Goal: Complete application form

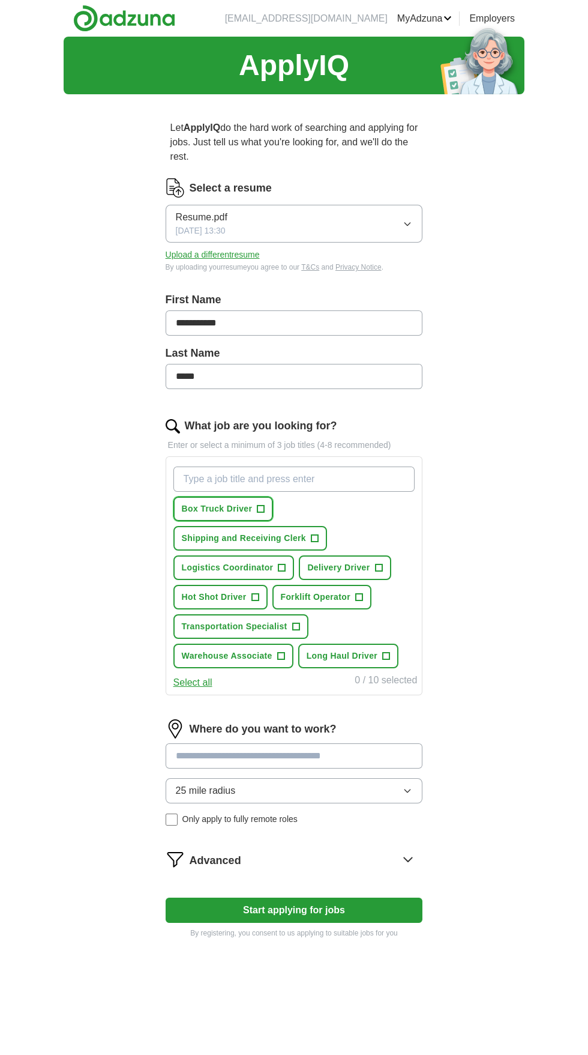
click at [257, 508] on span "+" at bounding box center [260, 509] width 7 height 10
click at [375, 567] on span "+" at bounding box center [378, 568] width 7 height 10
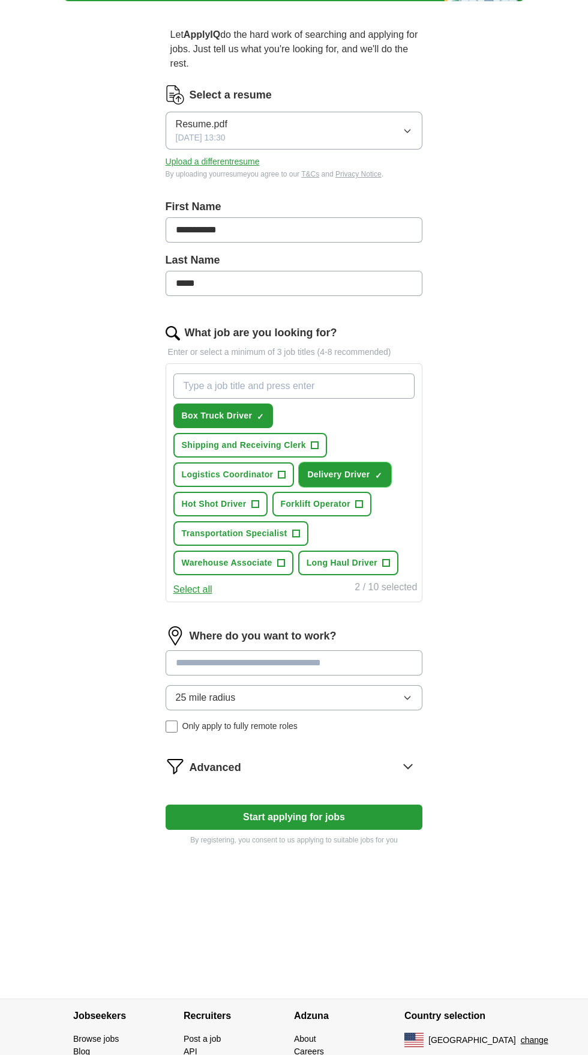
scroll to position [93, 0]
click at [272, 761] on div "Advanced" at bounding box center [306, 765] width 233 height 19
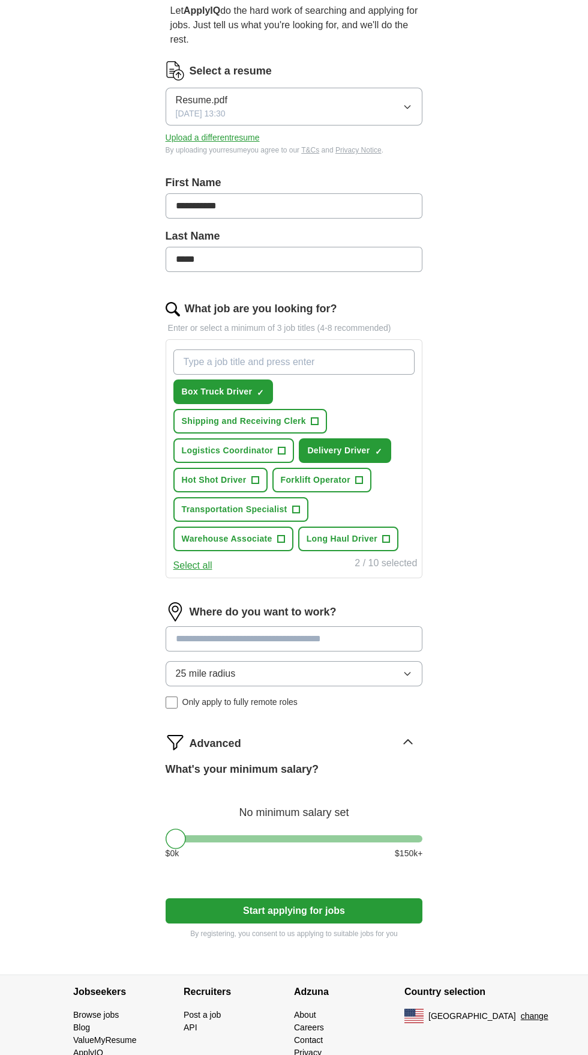
scroll to position [157, 0]
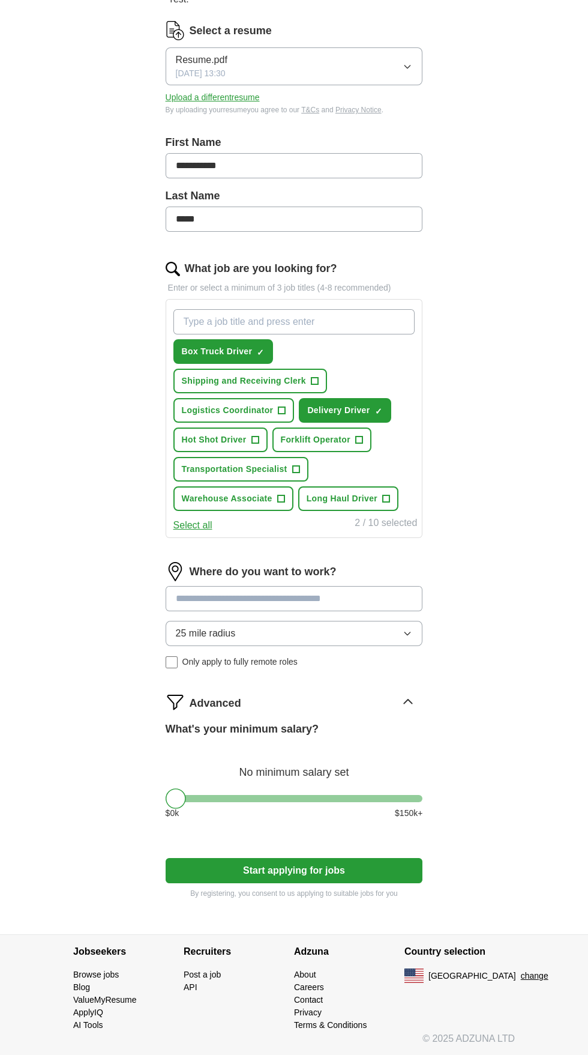
click at [385, 864] on button "Start applying for jobs" at bounding box center [294, 870] width 257 height 25
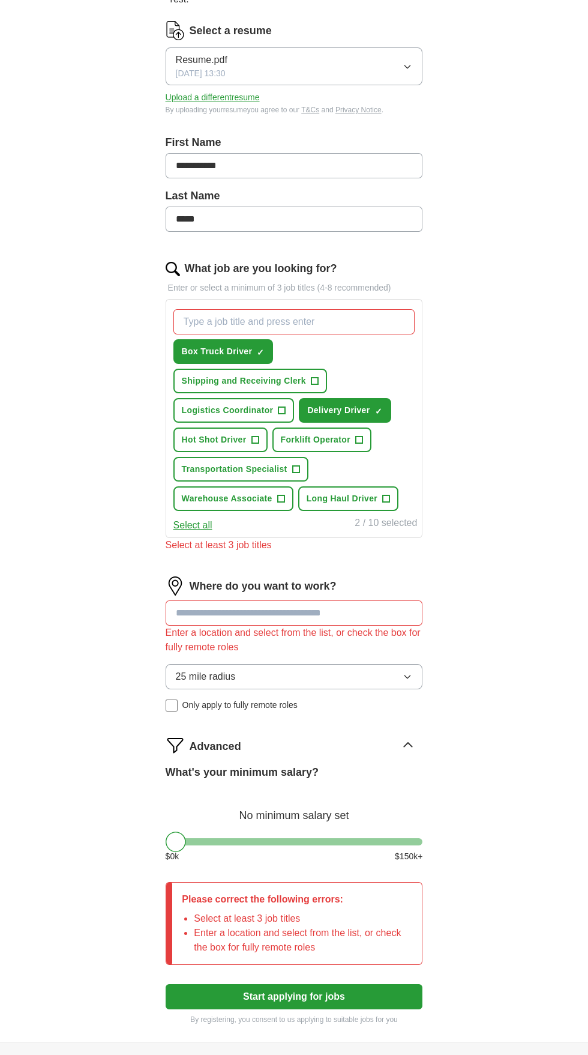
scroll to position [173, 0]
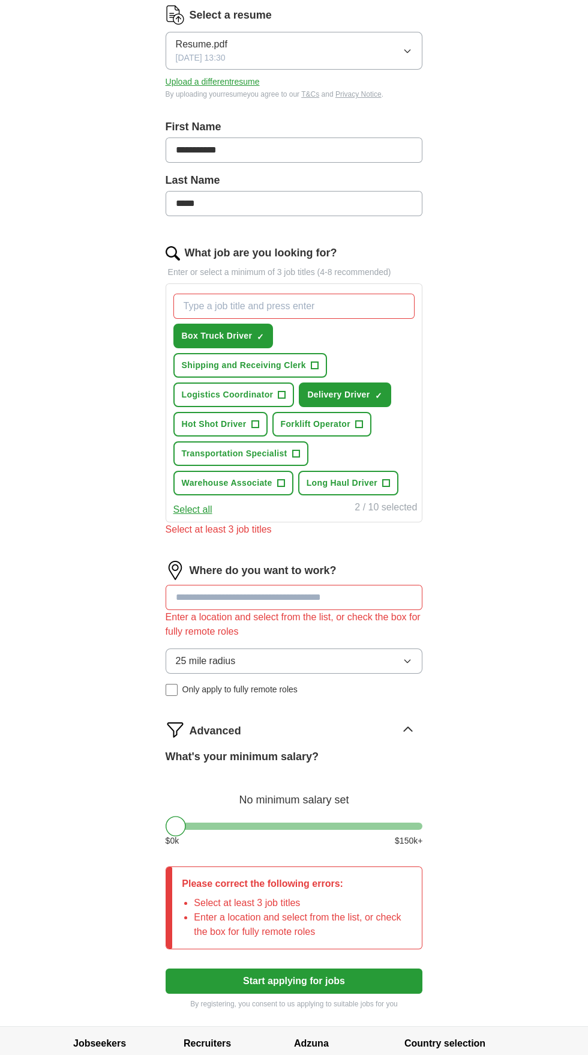
click at [355, 601] on input at bounding box center [294, 597] width 257 height 25
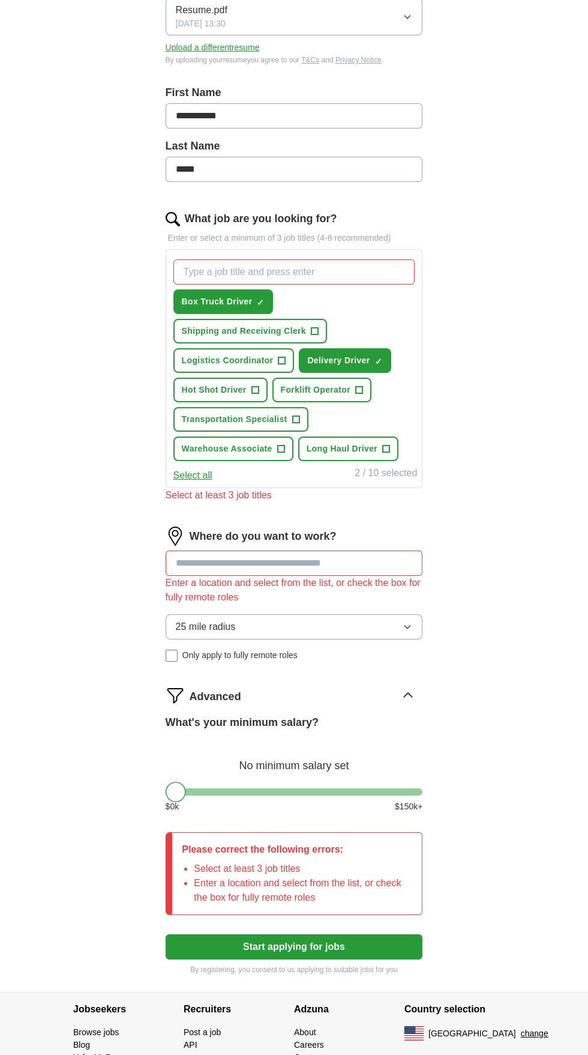
scroll to position [226, 0]
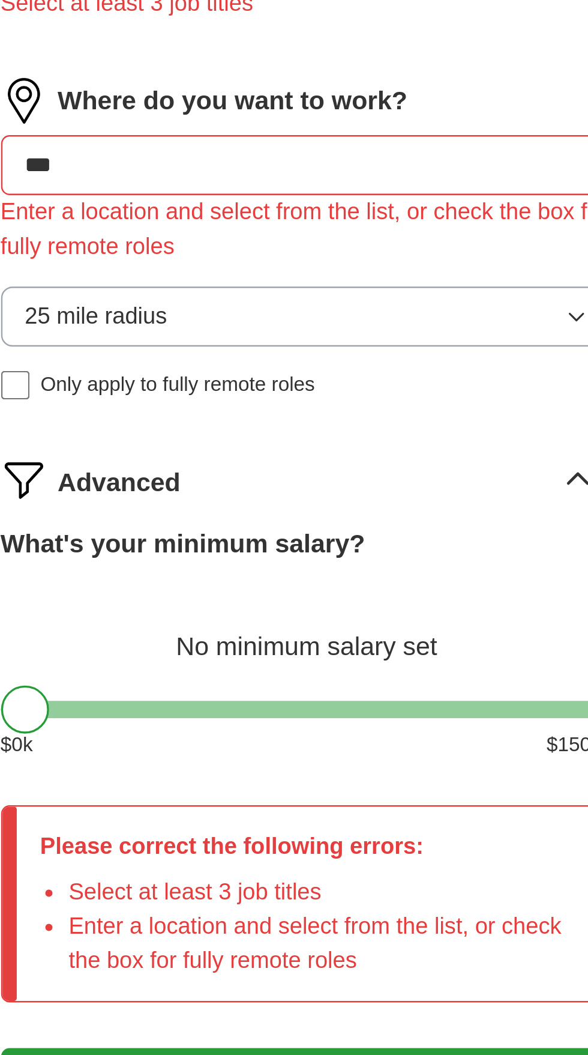
type input "****"
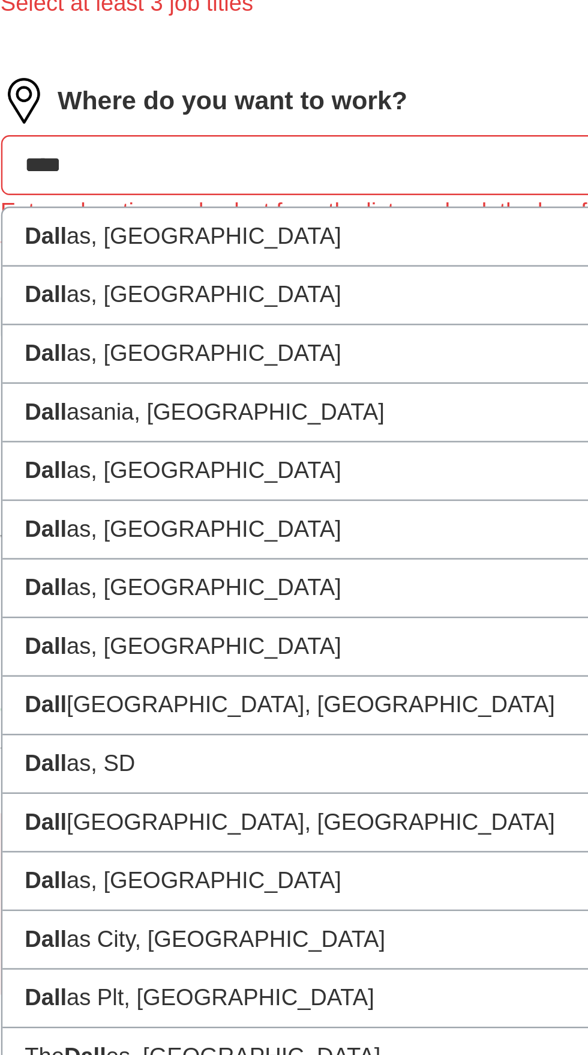
click at [327, 572] on li "Dall as, [GEOGRAPHIC_DATA]" at bounding box center [294, 574] width 256 height 25
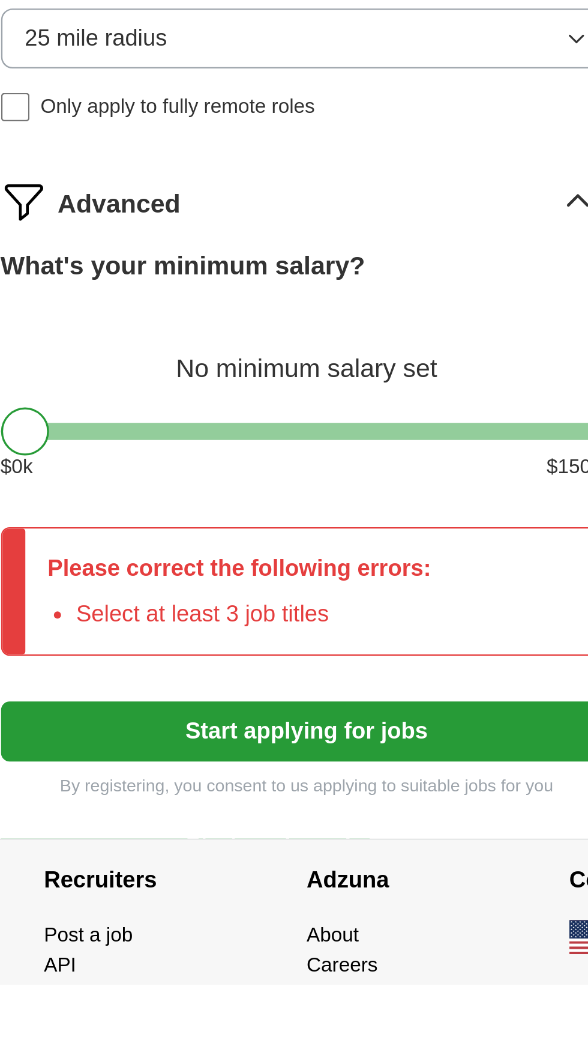
scroll to position [157, 0]
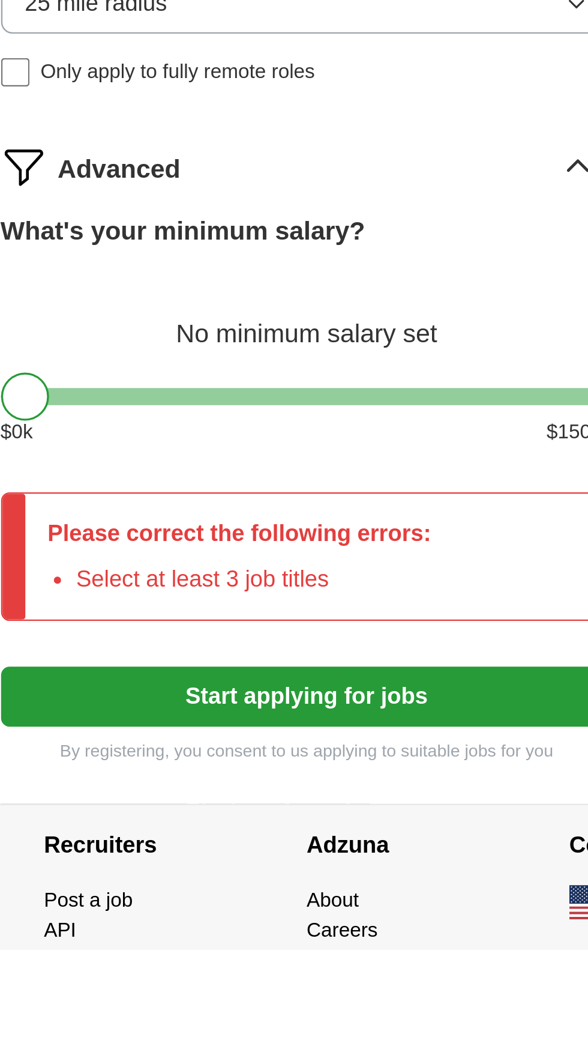
click at [313, 947] on button "Start applying for jobs" at bounding box center [294, 948] width 257 height 25
click at [327, 944] on button "Start applying for jobs" at bounding box center [294, 948] width 257 height 25
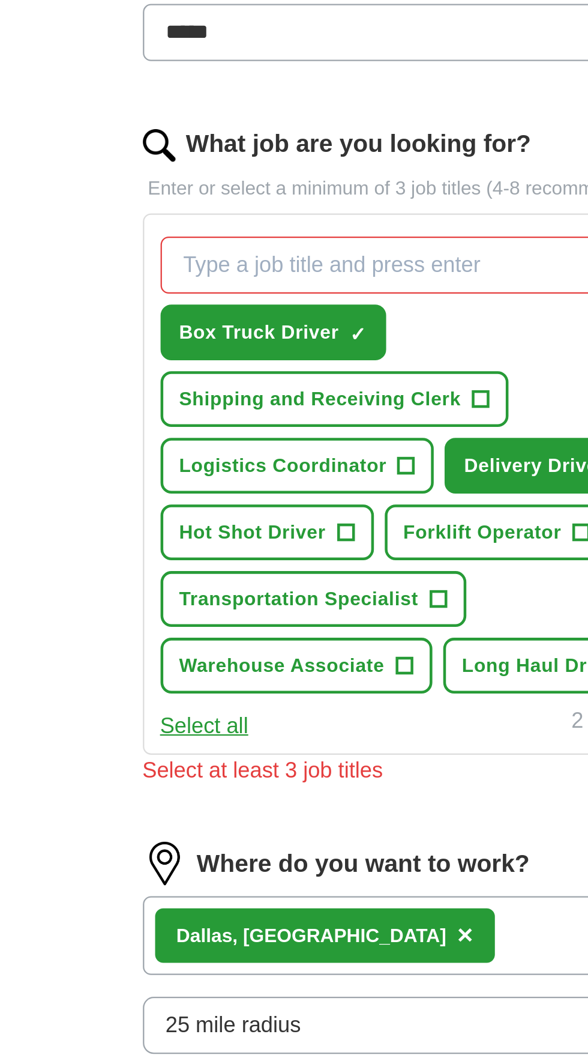
scroll to position [245, 0]
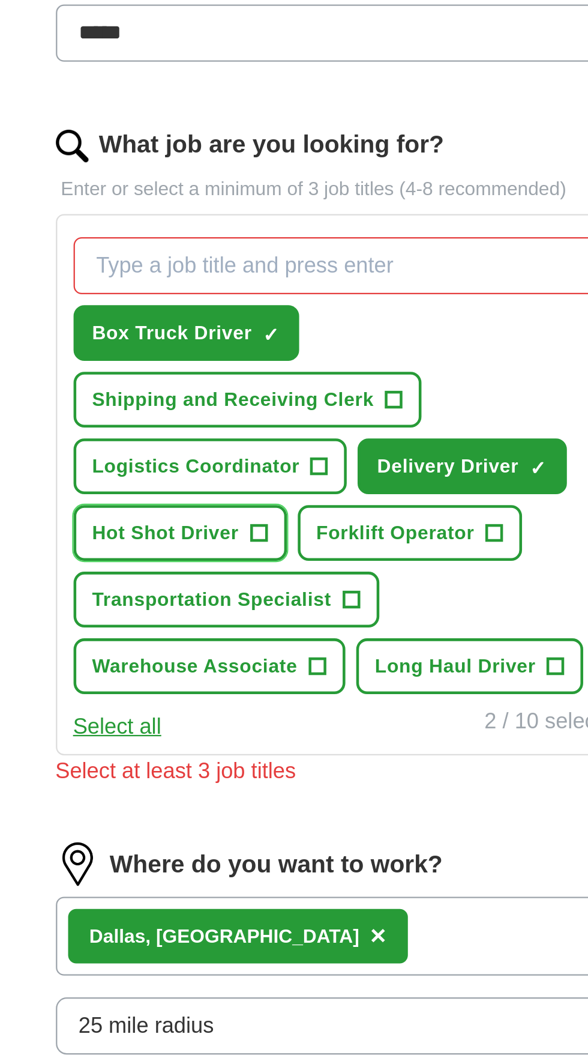
click at [234, 373] on span "Hot Shot Driver" at bounding box center [214, 379] width 65 height 13
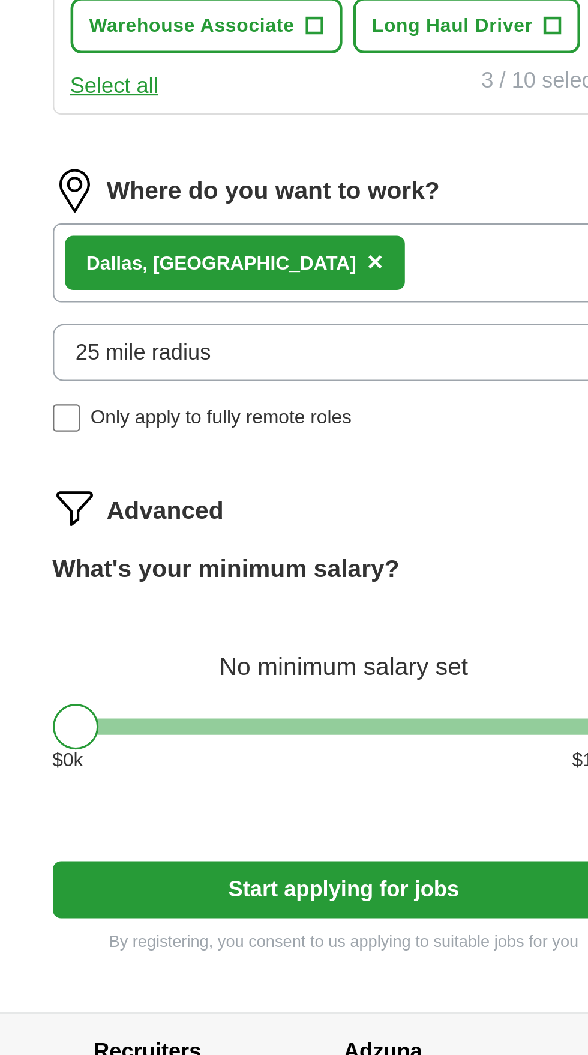
click at [316, 877] on button "Start applying for jobs" at bounding box center [294, 879] width 257 height 25
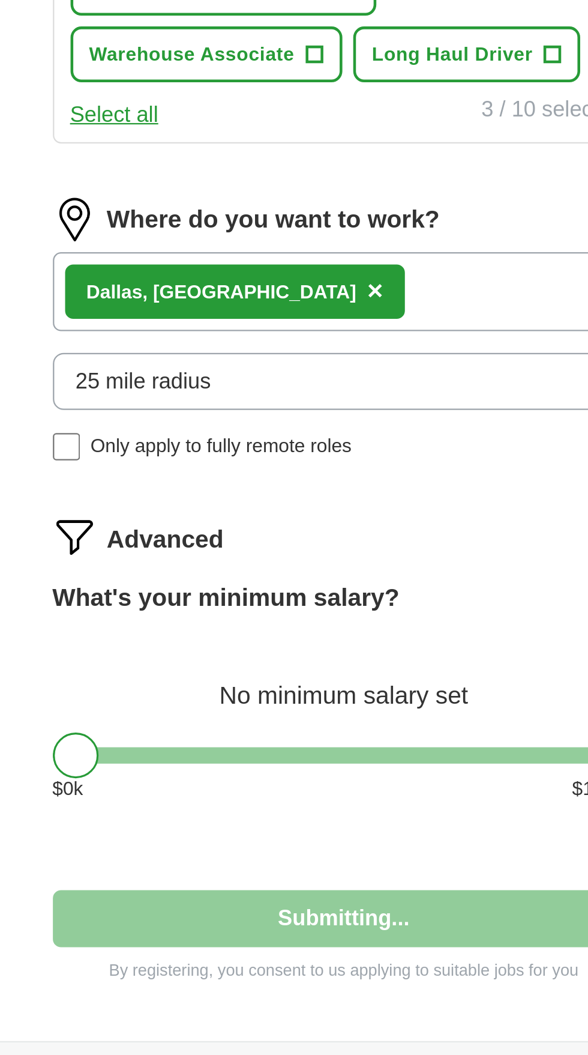
select select "**"
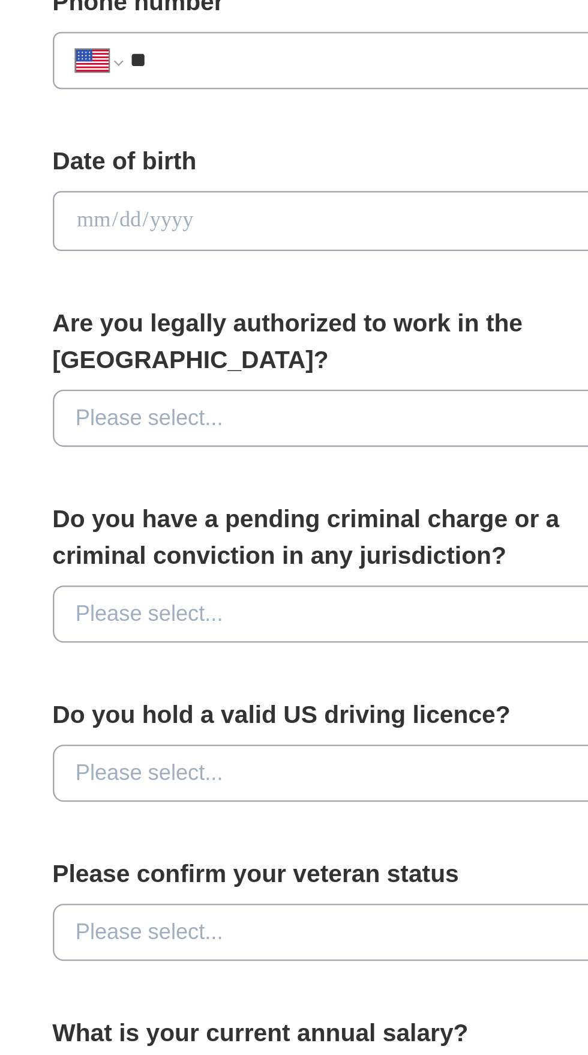
scroll to position [0, 0]
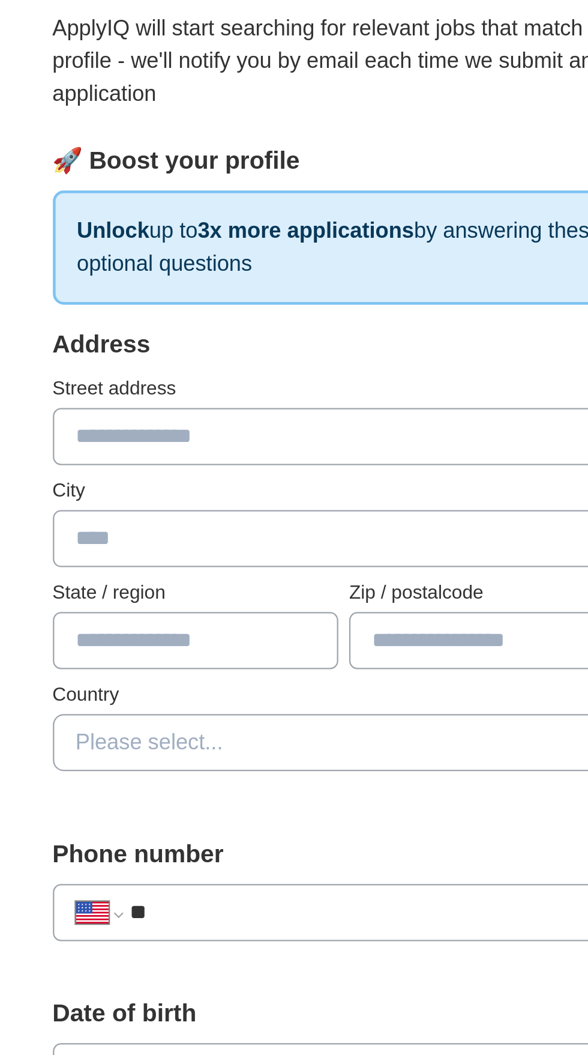
click at [278, 326] on input "text" at bounding box center [294, 324] width 257 height 25
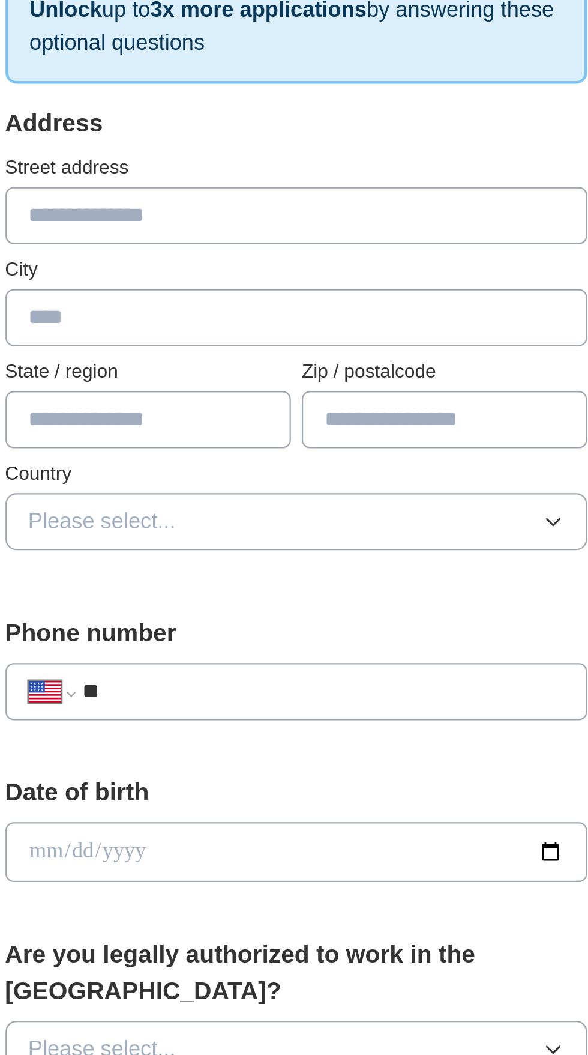
type input "**********"
type input "*******"
type input "**"
type input "*****"
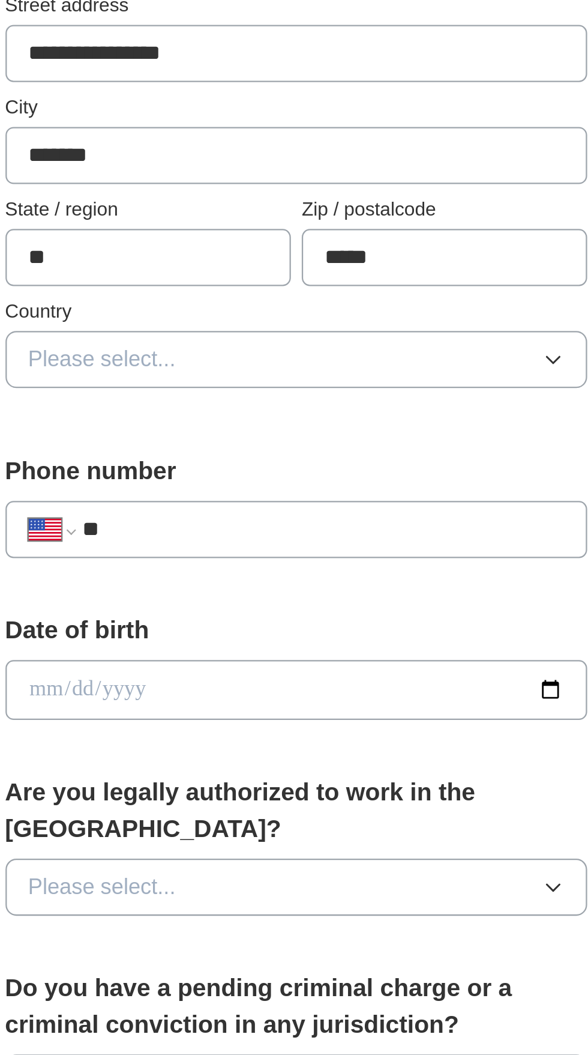
click at [328, 456] on button "Please select..." at bounding box center [294, 459] width 257 height 25
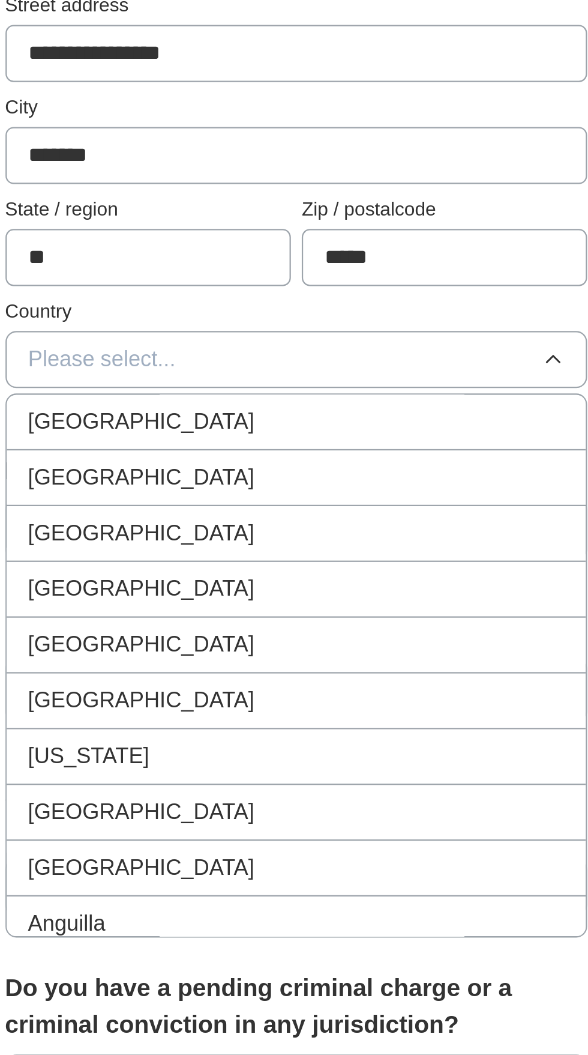
click at [296, 507] on div "[GEOGRAPHIC_DATA]" at bounding box center [294, 511] width 237 height 14
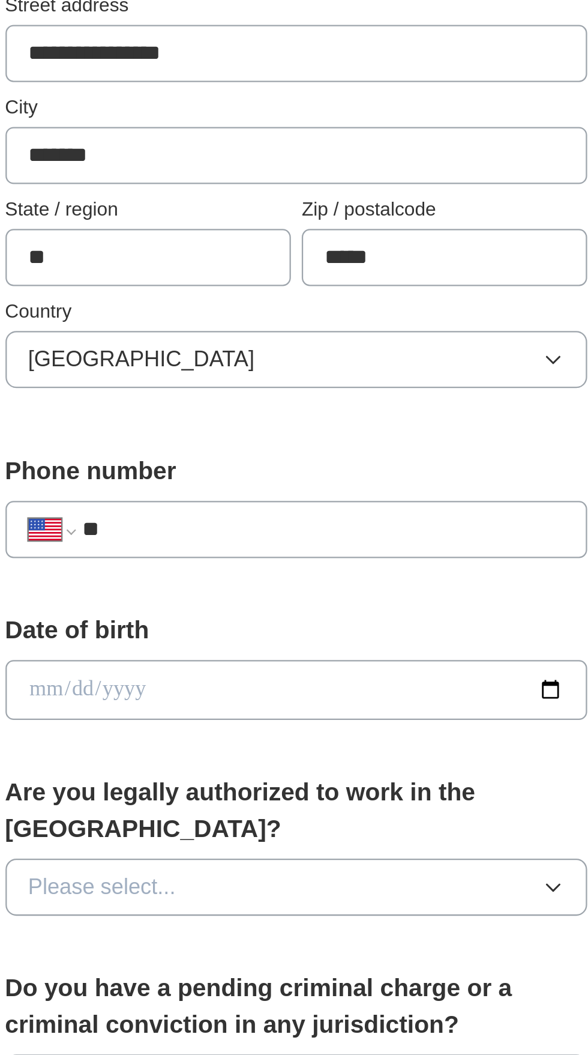
click at [318, 536] on input "**" at bounding box center [306, 534] width 213 height 14
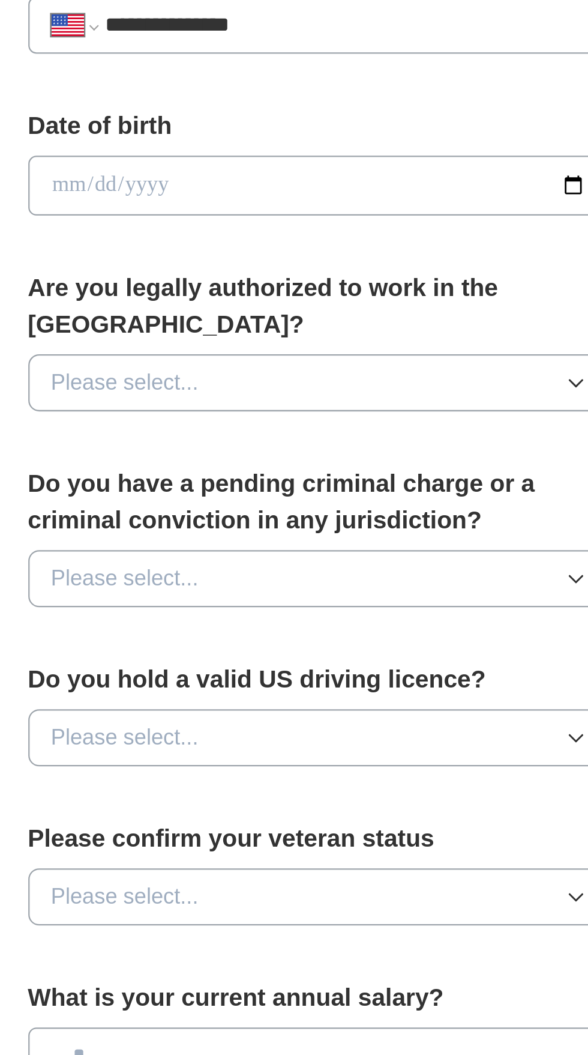
type input "**********"
click at [316, 607] on input "date" at bounding box center [294, 605] width 257 height 26
type input "**********"
click at [316, 679] on button "Please select..." at bounding box center [294, 691] width 257 height 25
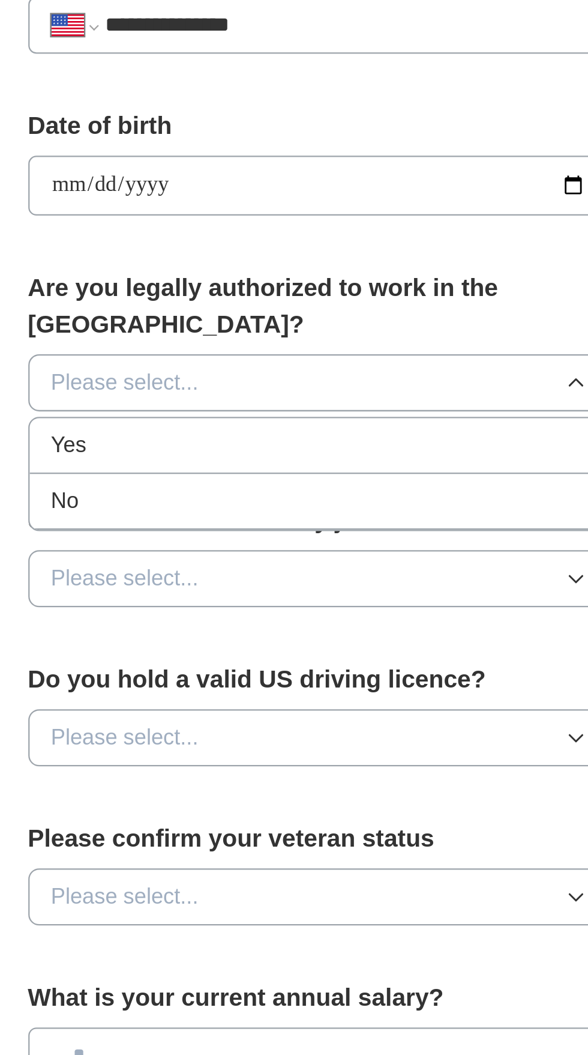
click at [292, 712] on div "Yes" at bounding box center [294, 719] width 237 height 14
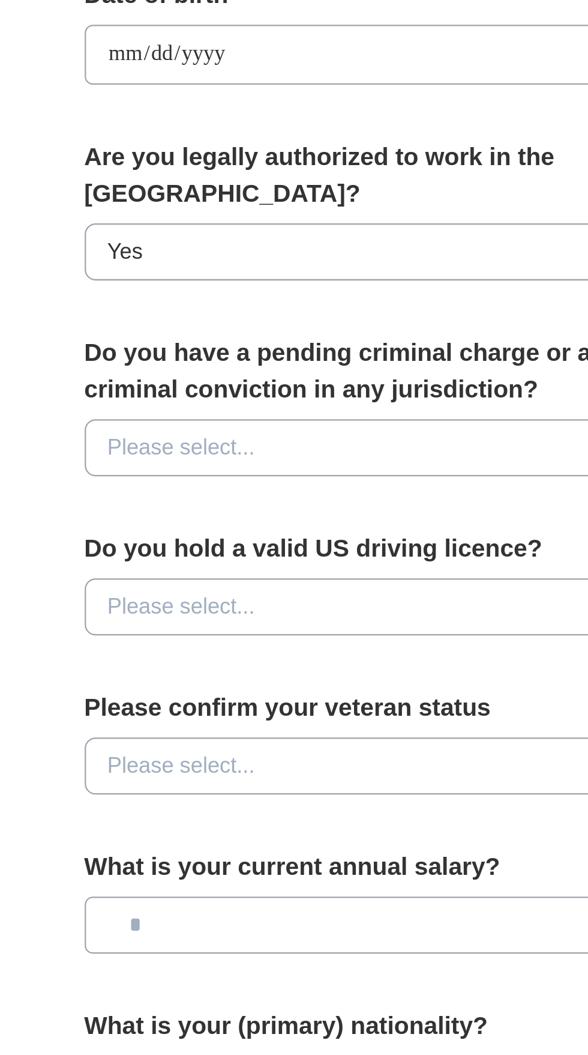
click at [298, 766] on button "Please select..." at bounding box center [294, 778] width 257 height 25
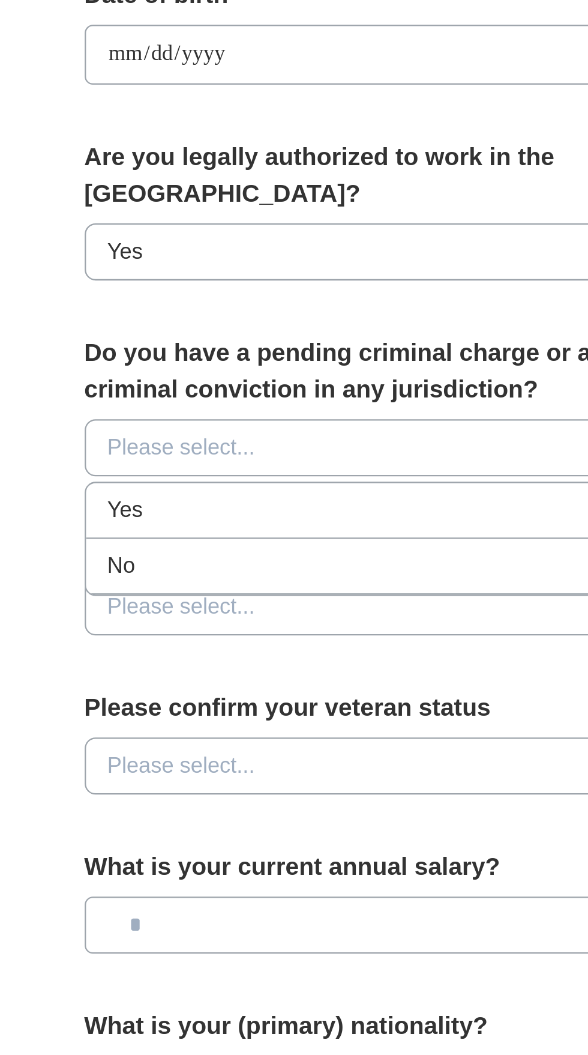
click at [262, 836] on button "Please select..." at bounding box center [294, 848] width 257 height 25
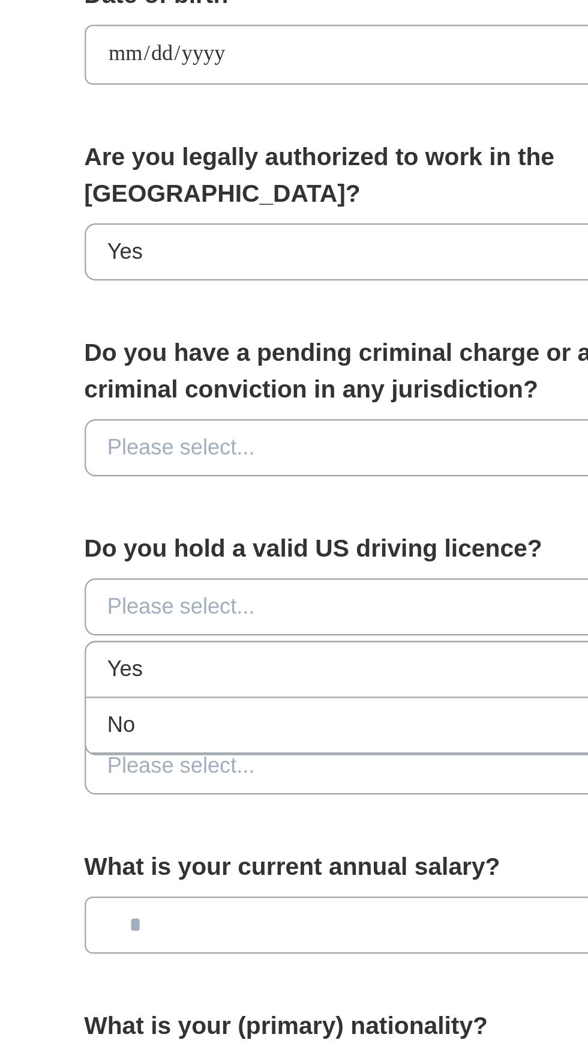
click at [265, 836] on button "Please select..." at bounding box center [294, 848] width 257 height 25
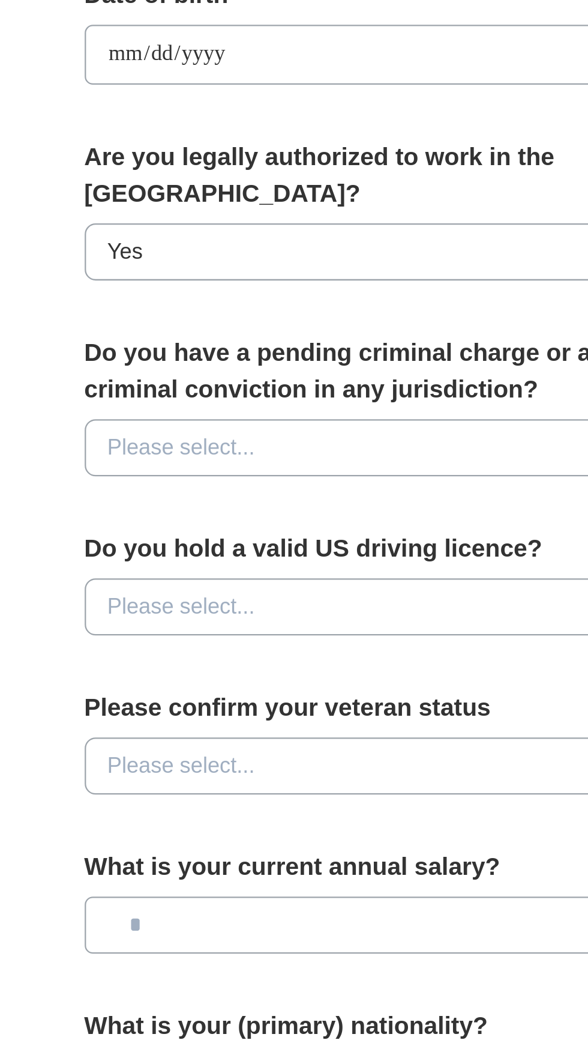
click at [306, 766] on button "Please select..." at bounding box center [294, 778] width 257 height 25
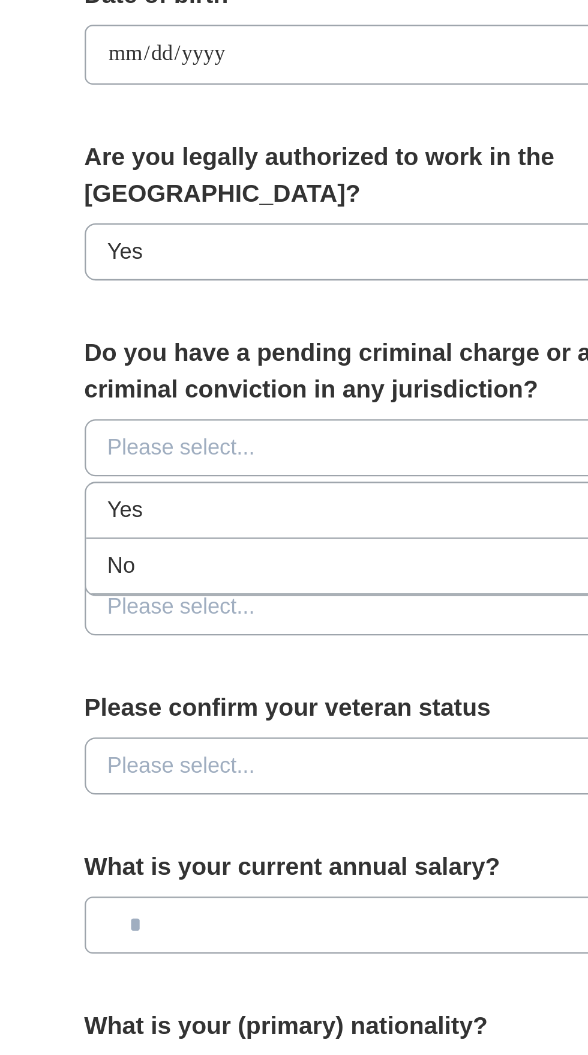
click at [277, 795] on li "Yes" at bounding box center [294, 806] width 256 height 25
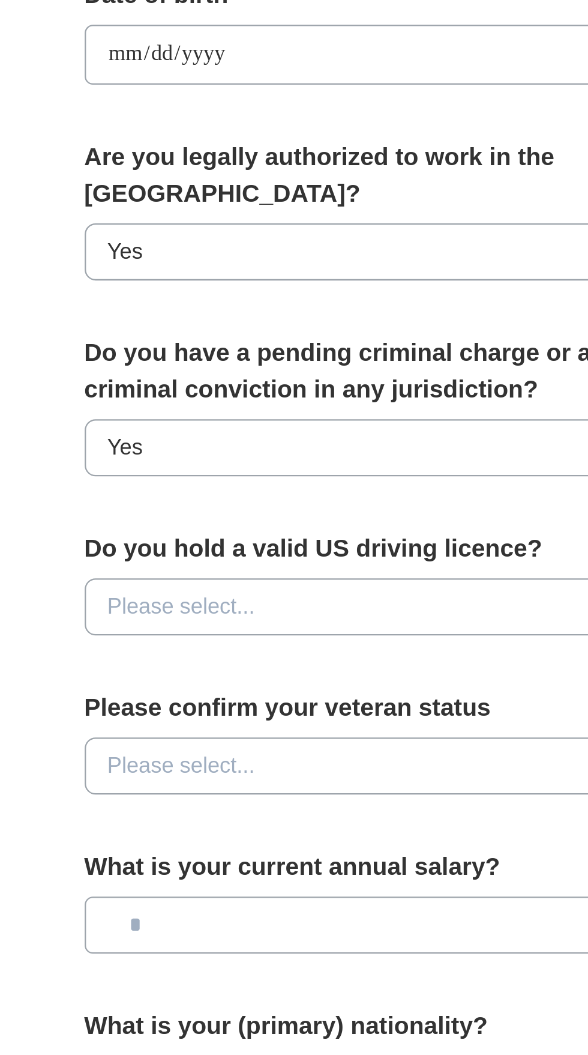
click at [294, 769] on button "Yes" at bounding box center [294, 778] width 257 height 25
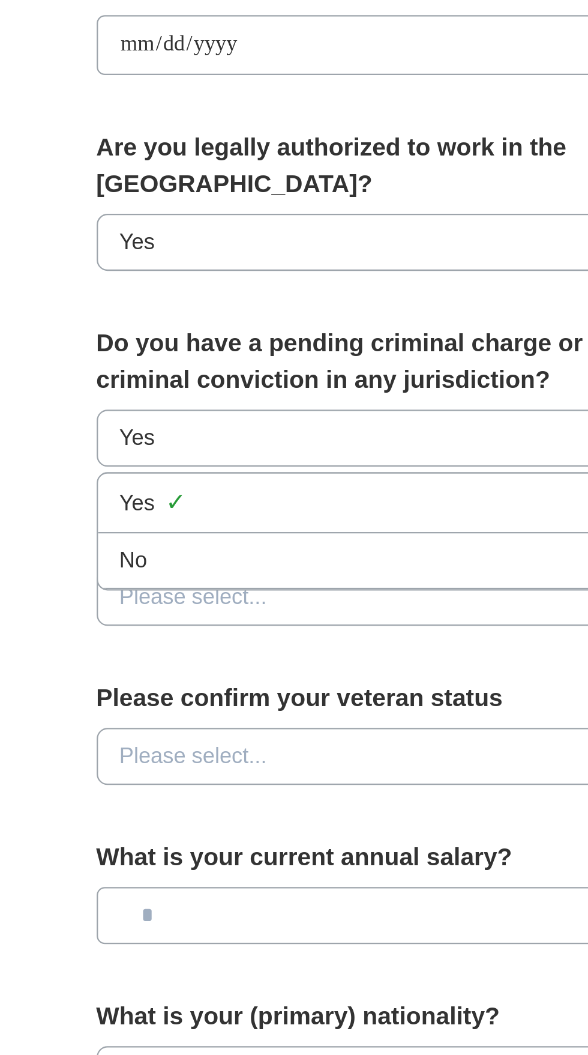
click at [149, 857] on div "**********" at bounding box center [294, 624] width 346 height 1040
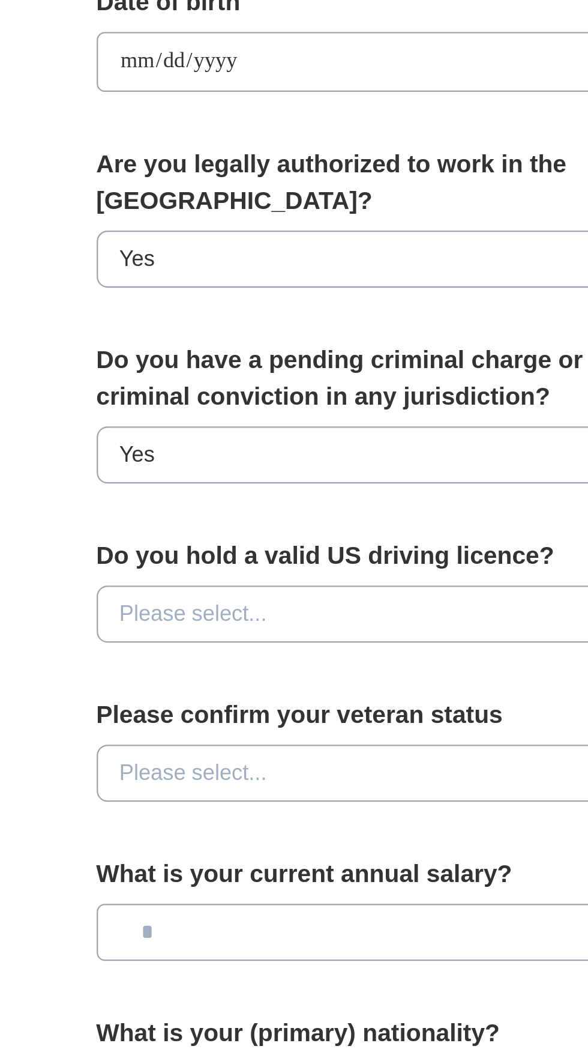
click at [290, 836] on button "Please select..." at bounding box center [294, 848] width 257 height 25
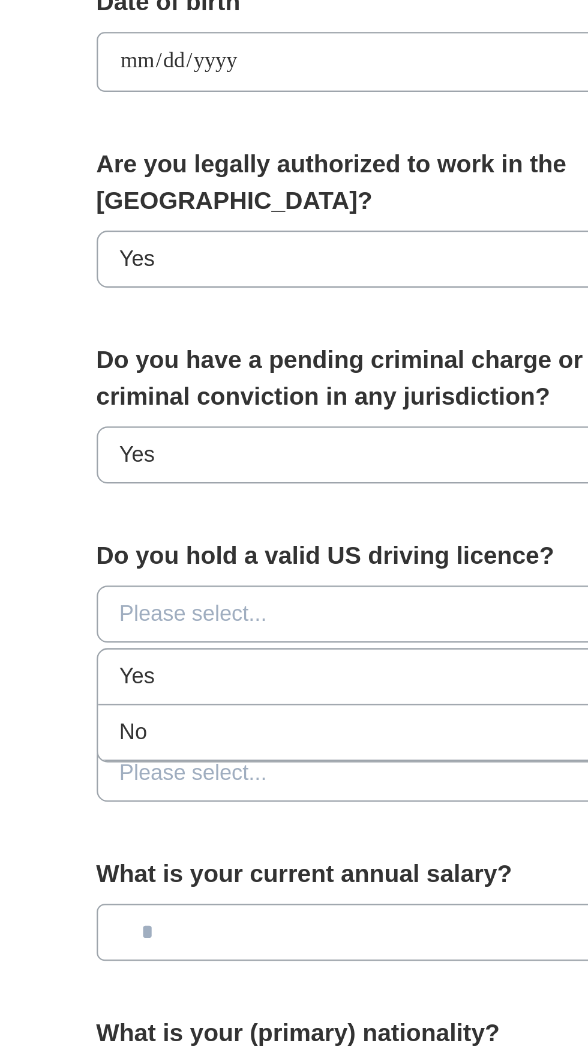
click at [292, 836] on button "Please select..." at bounding box center [294, 848] width 257 height 25
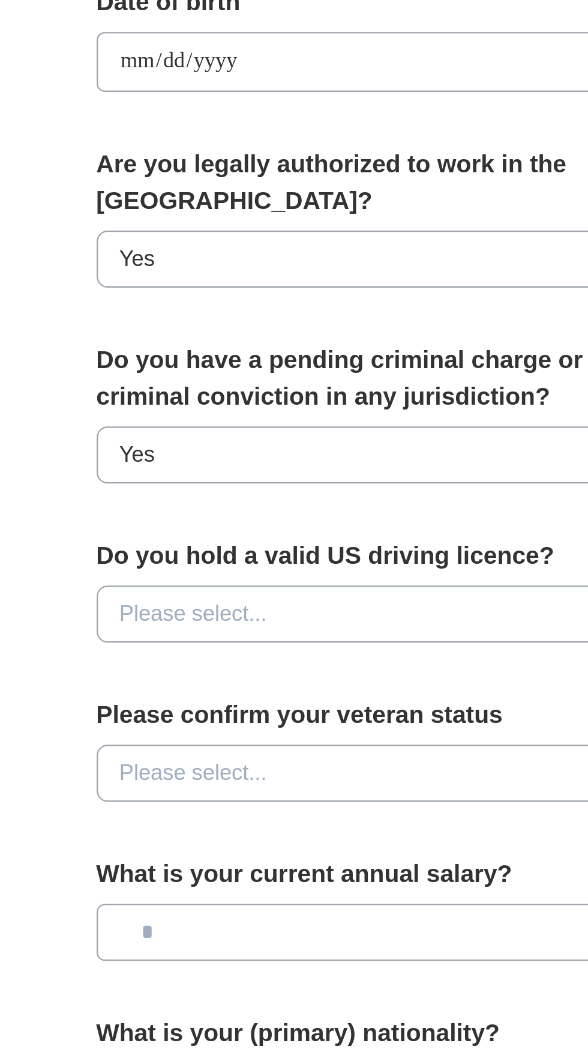
click at [279, 836] on button "Please select..." at bounding box center [294, 848] width 257 height 25
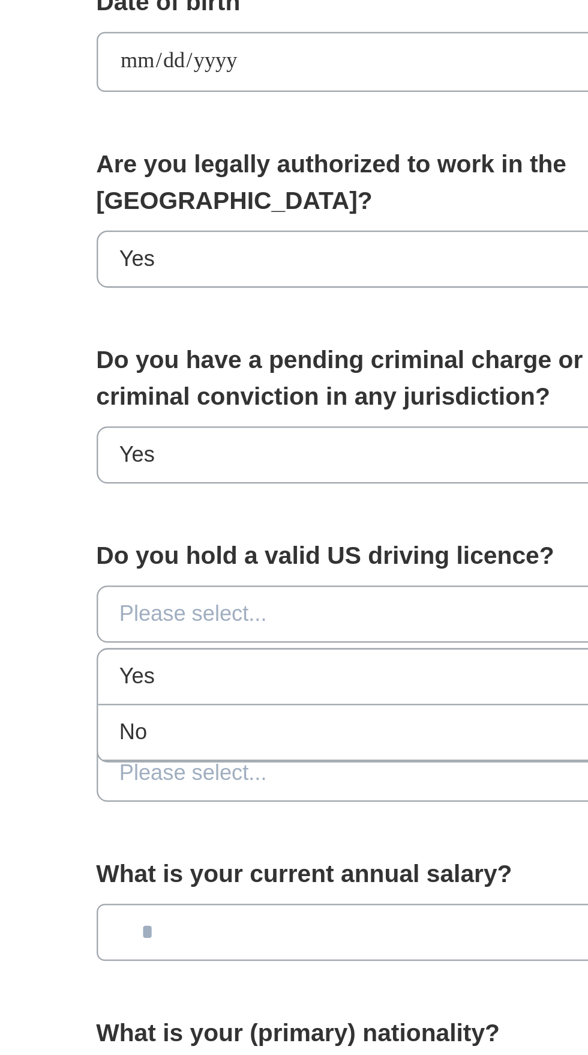
click at [263, 869] on div "Yes" at bounding box center [294, 876] width 237 height 14
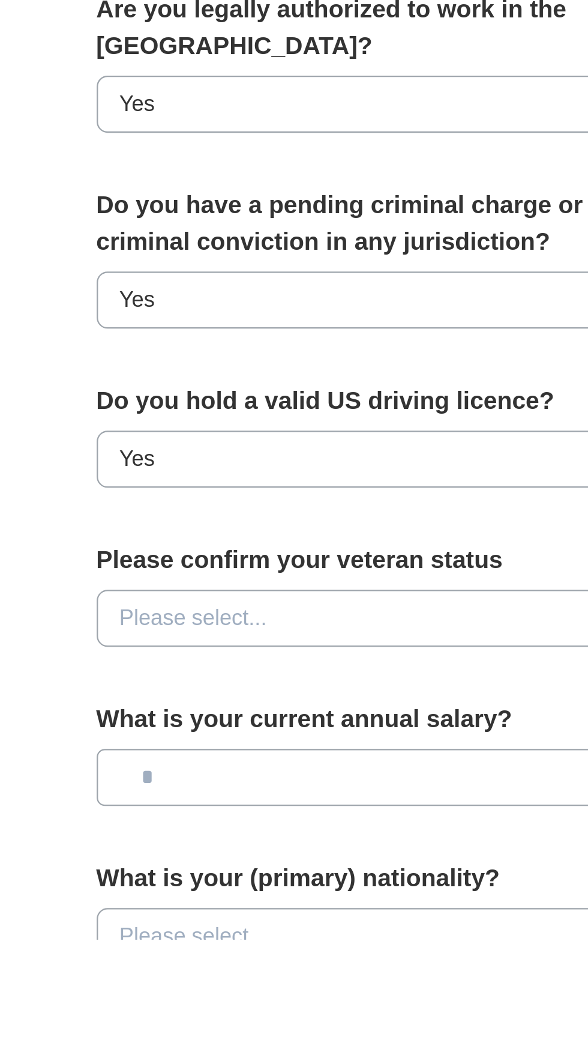
scroll to position [7, 0]
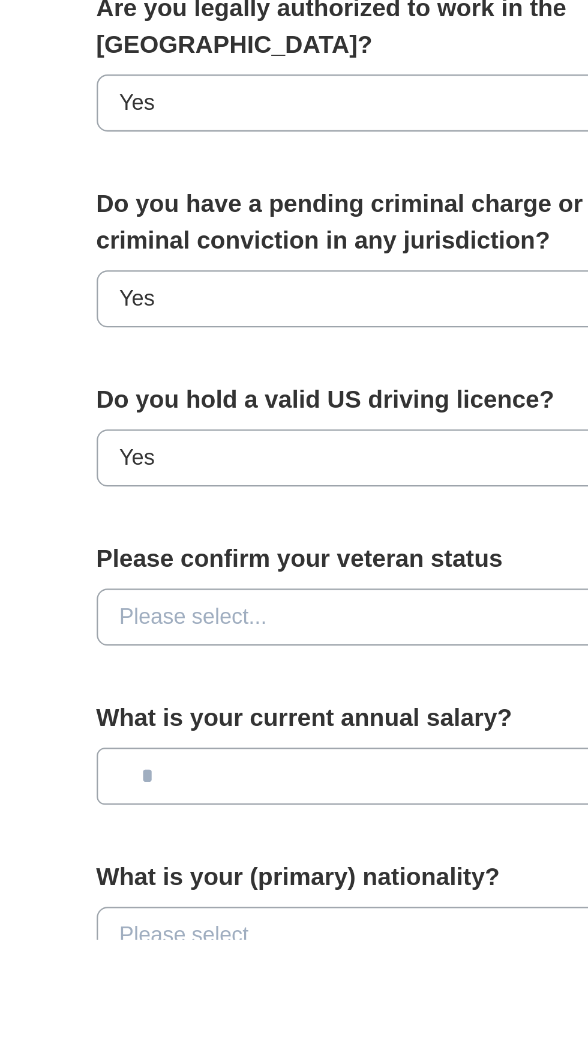
click at [292, 900] on button "Please select..." at bounding box center [294, 912] width 257 height 25
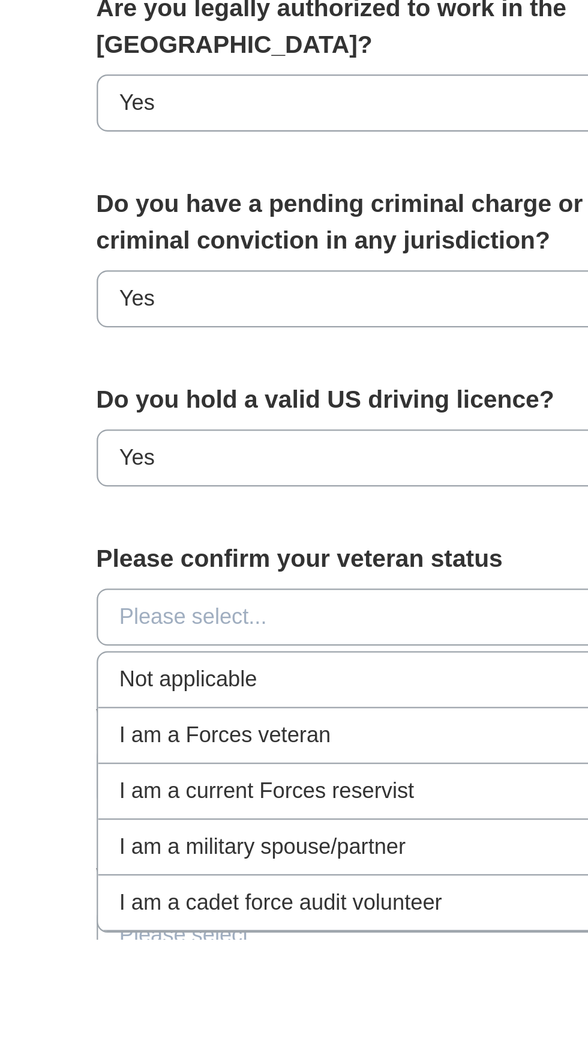
click at [289, 930] on li "Not applicable" at bounding box center [294, 940] width 256 height 25
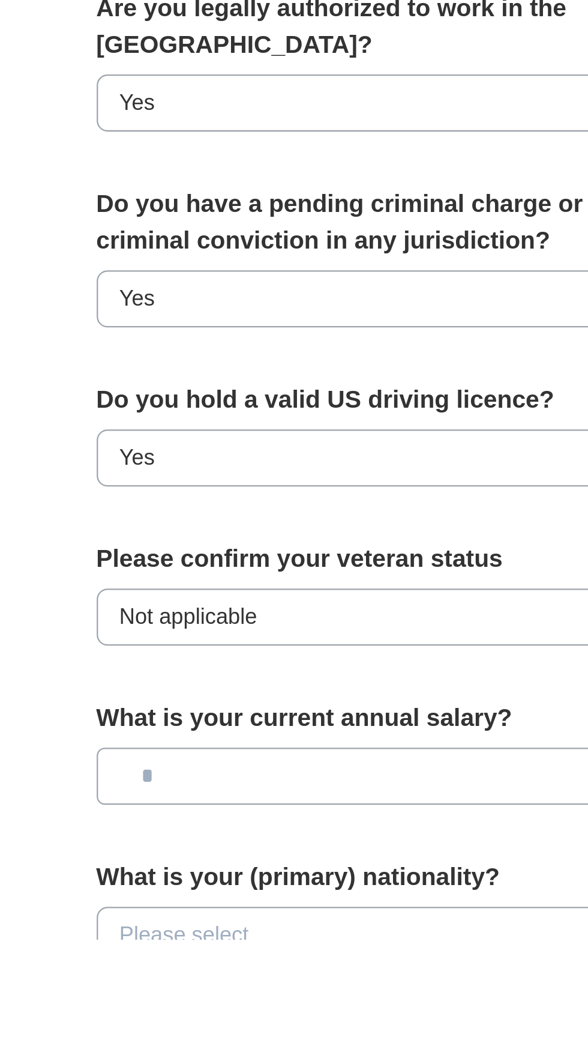
click at [283, 900] on button "Not applicable" at bounding box center [294, 912] width 257 height 25
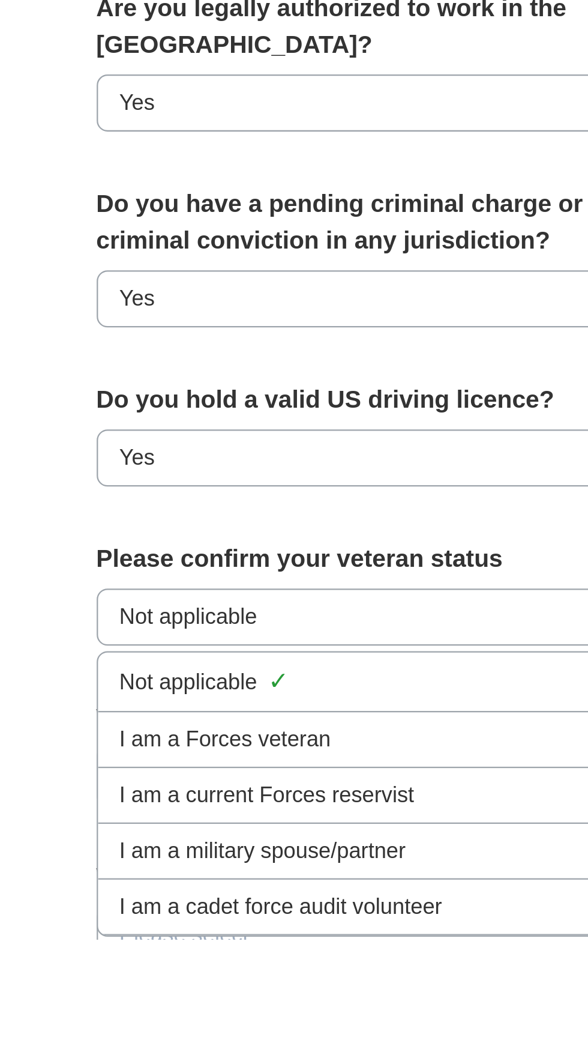
click at [270, 933] on div "Not applicable ✓" at bounding box center [294, 941] width 237 height 16
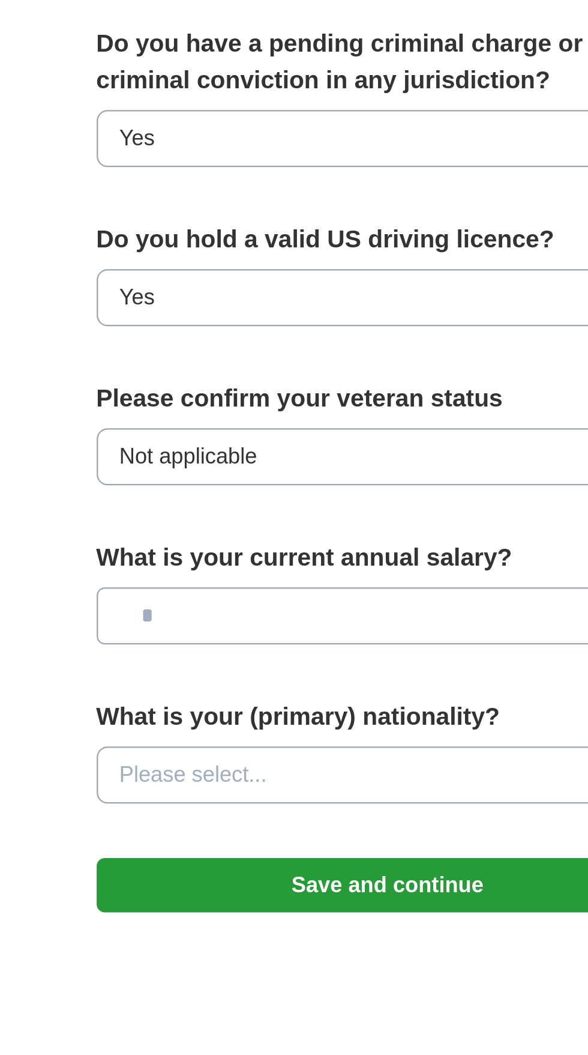
click at [302, 899] on input "text" at bounding box center [294, 911] width 257 height 25
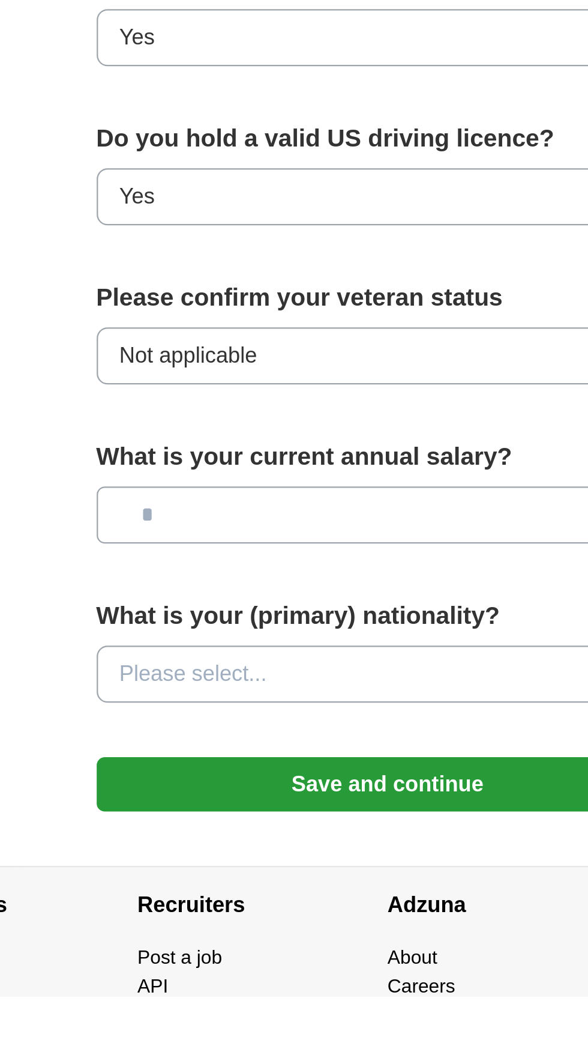
scroll to position [173, 0]
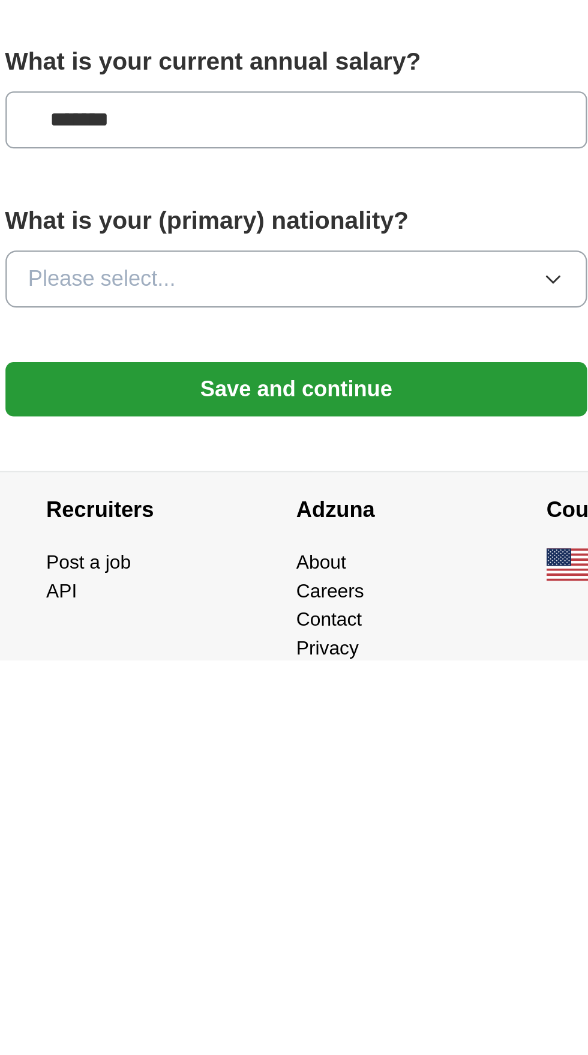
type input "*******"
click at [333, 874] on button "Please select..." at bounding box center [294, 886] width 257 height 25
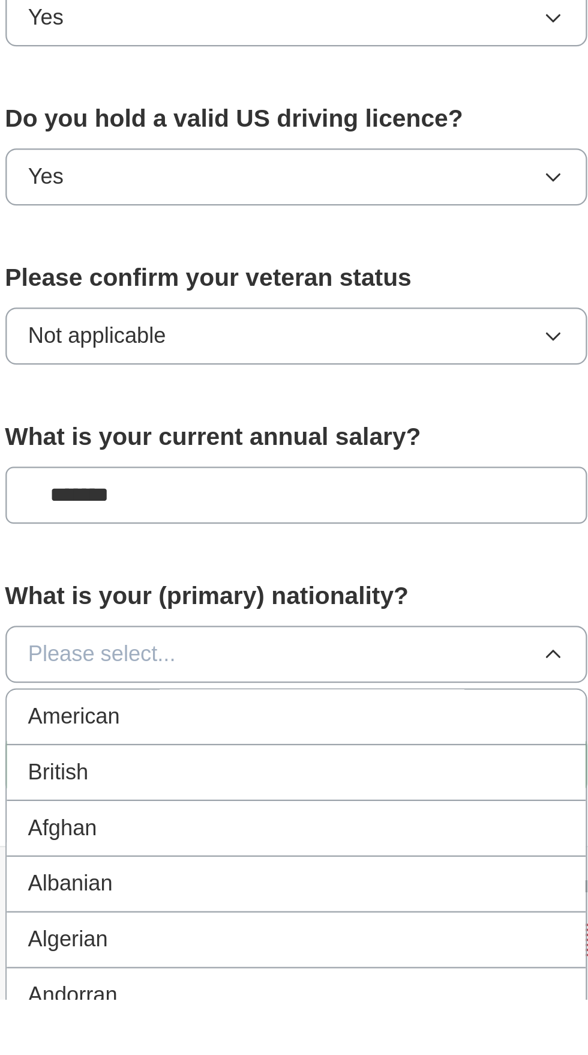
scroll to position [157, 0]
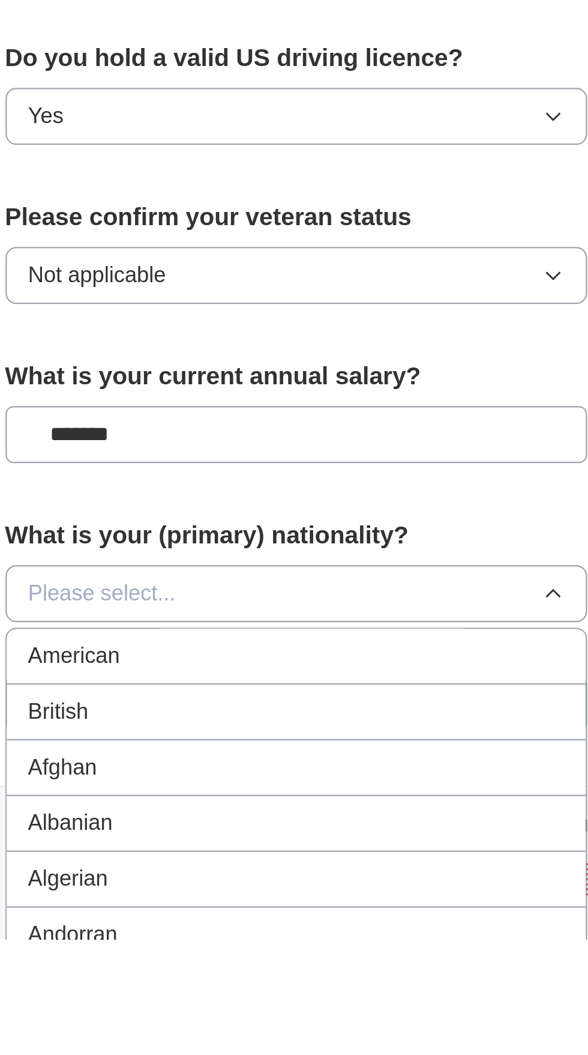
click at [278, 922] on div "American" at bounding box center [294, 929] width 237 height 14
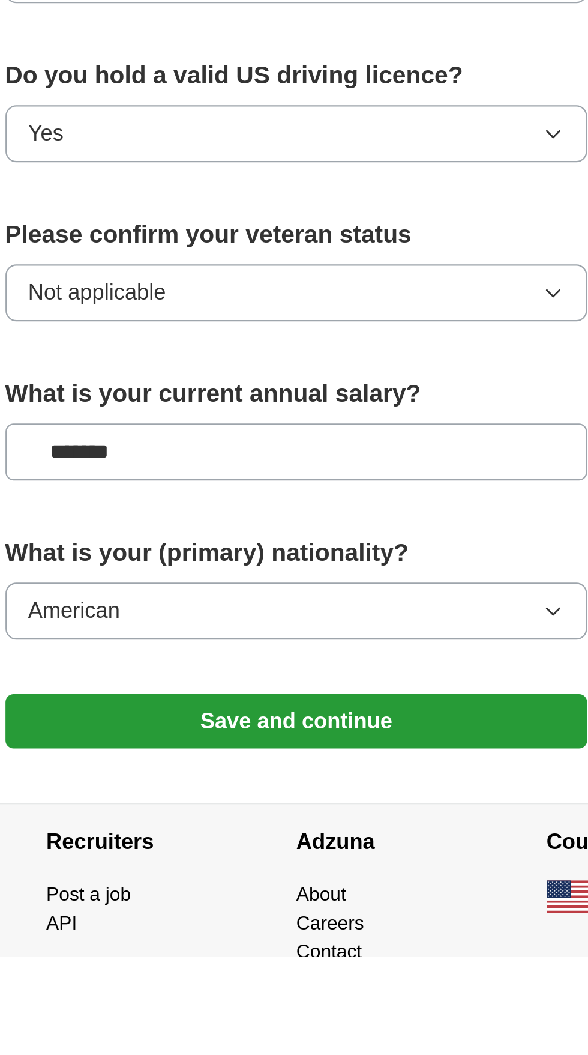
click at [316, 939] on button "Save and continue" at bounding box center [294, 951] width 257 height 24
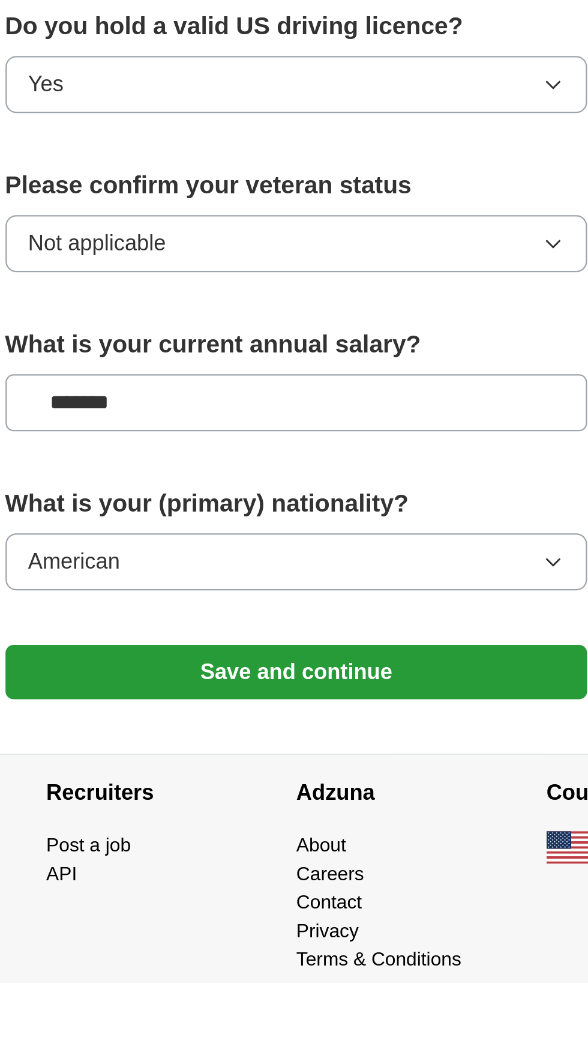
scroll to position [247, 0]
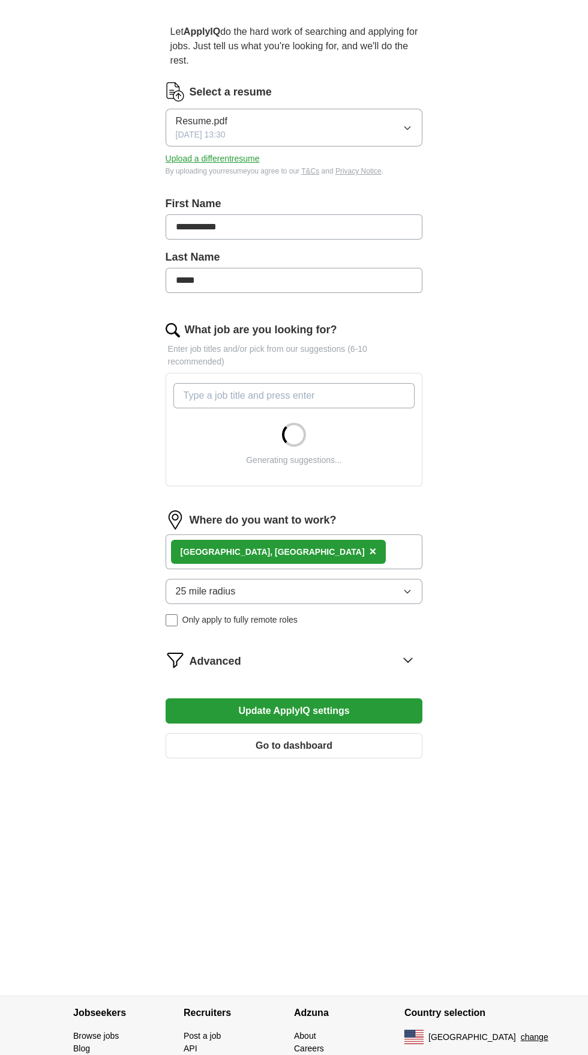
scroll to position [97, 0]
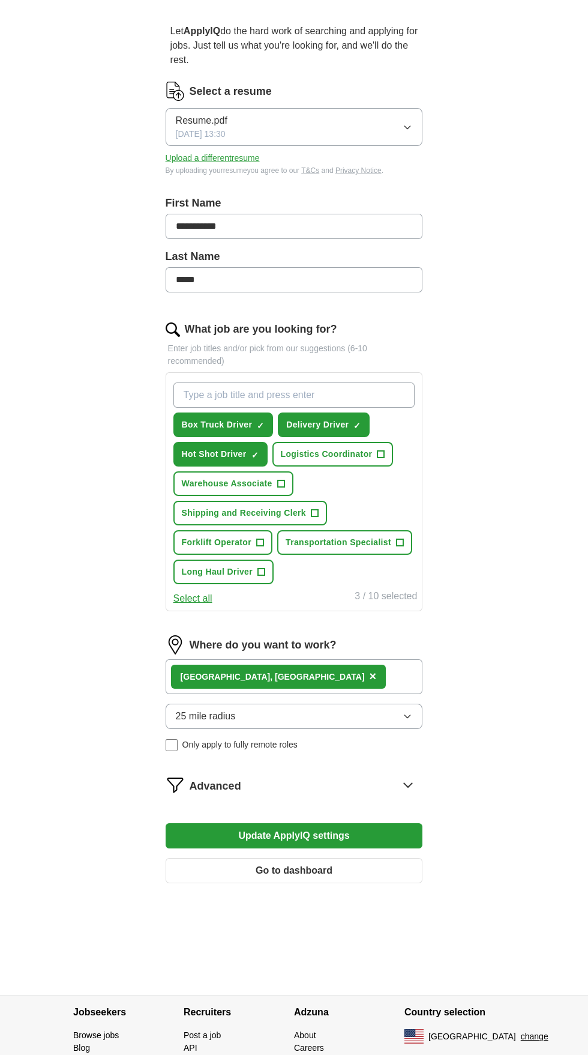
click at [251, 787] on div "Advanced" at bounding box center [306, 784] width 233 height 19
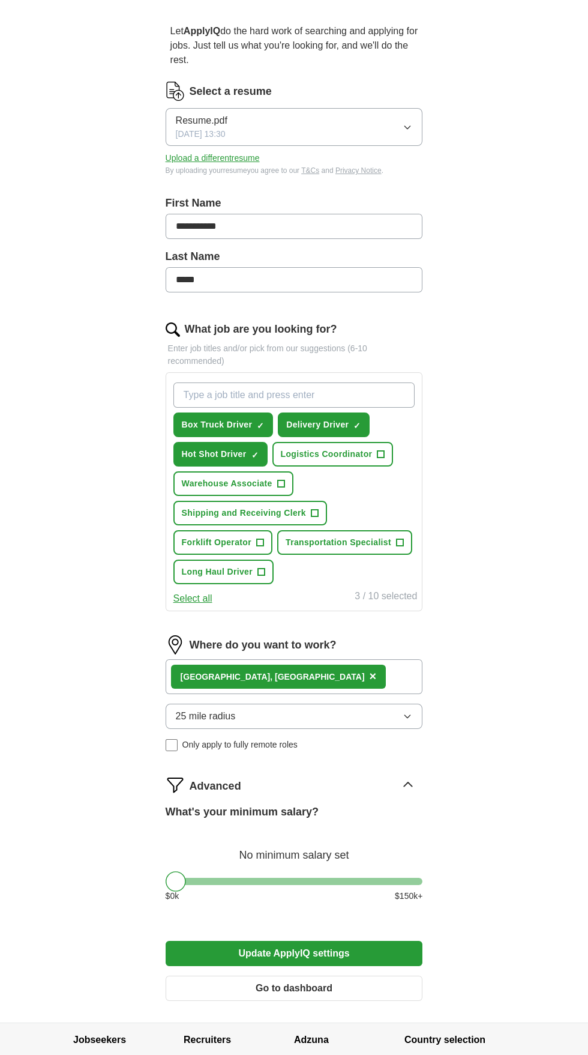
scroll to position [157, 0]
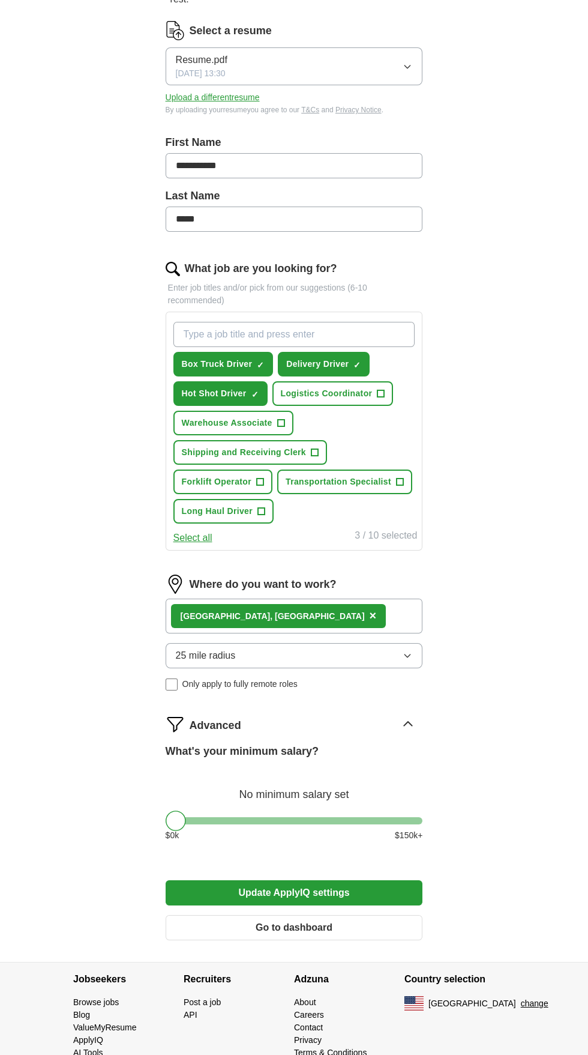
click at [378, 883] on button "Update ApplyIQ settings" at bounding box center [294, 892] width 257 height 25
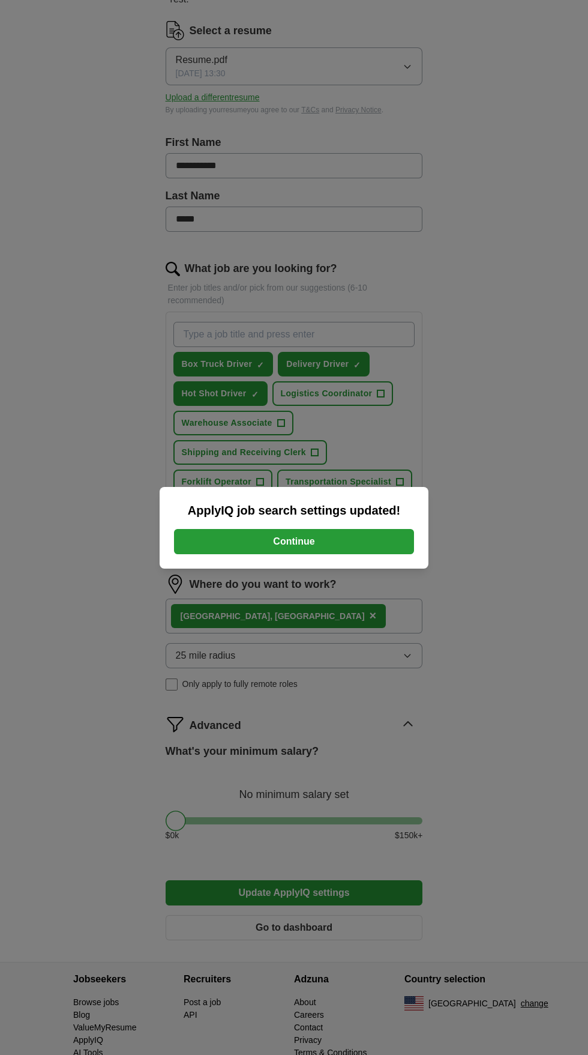
click at [393, 554] on button "Continue" at bounding box center [294, 541] width 240 height 25
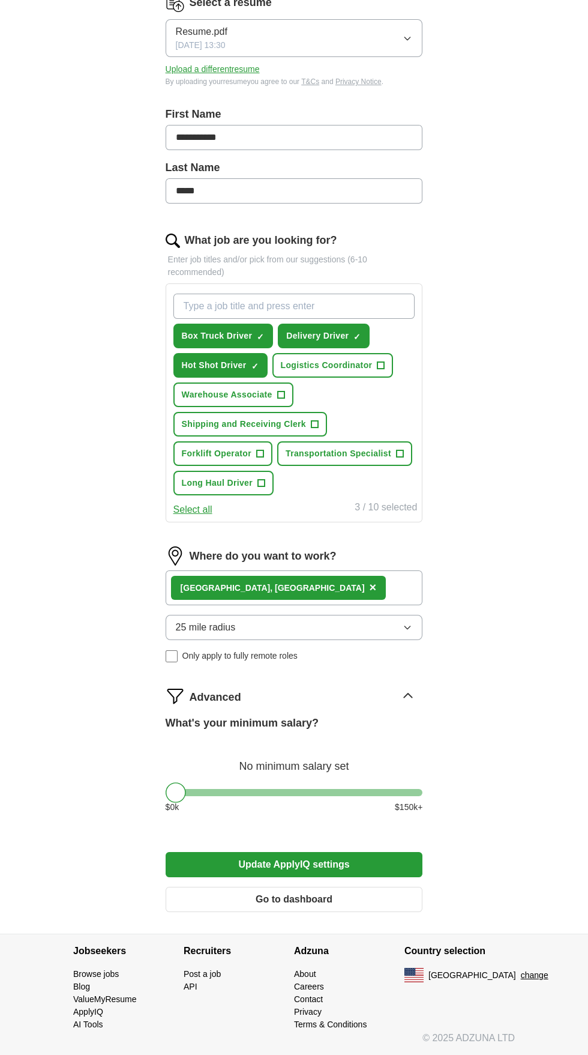
scroll to position [0, 0]
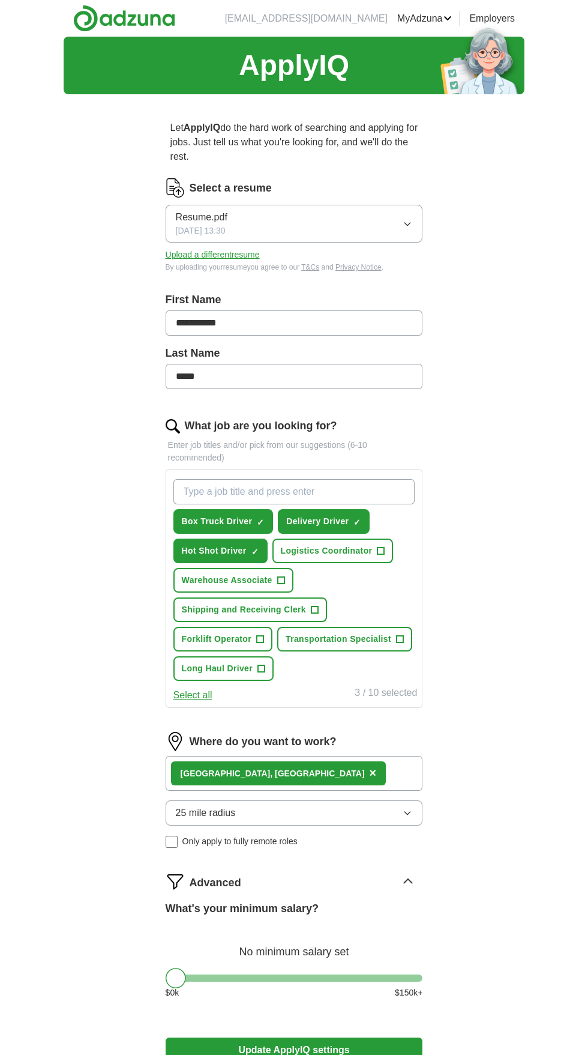
click at [79, 44] on section "ApplyIQ" at bounding box center [294, 66] width 461 height 58
